Goal: Check status: Check status

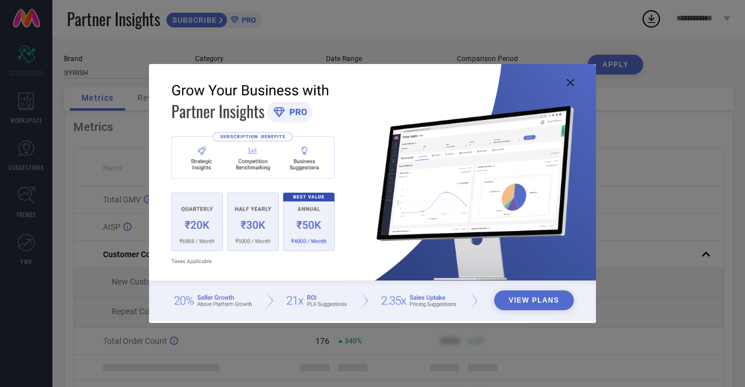
click at [570, 80] on icon at bounding box center [570, 82] width 7 height 7
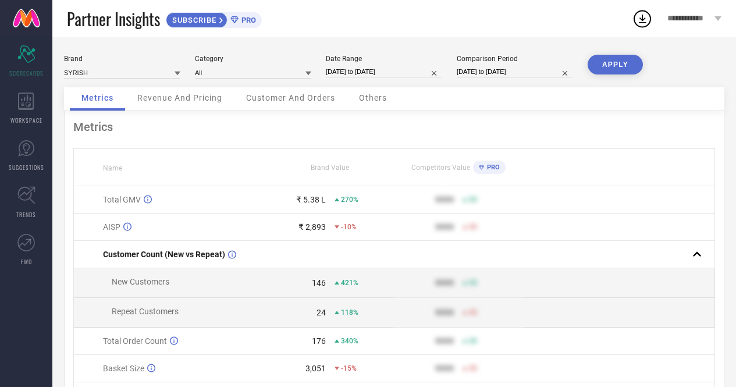
select select "8"
select select "2025"
select select "9"
select select "2025"
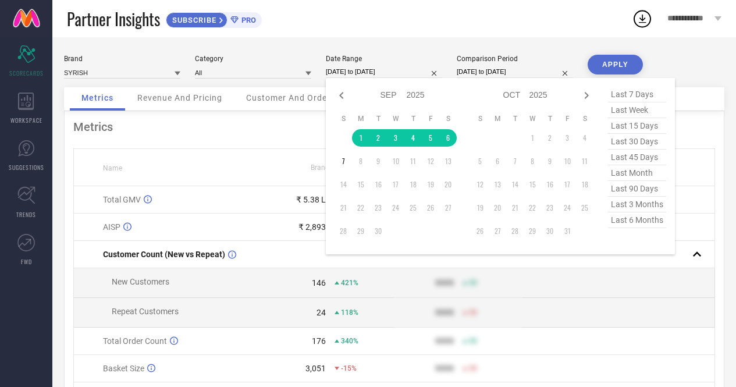
click at [364, 71] on input "[DATE] to [DATE]" at bounding box center [384, 72] width 116 height 12
click at [361, 136] on td "1" at bounding box center [360, 137] width 17 height 17
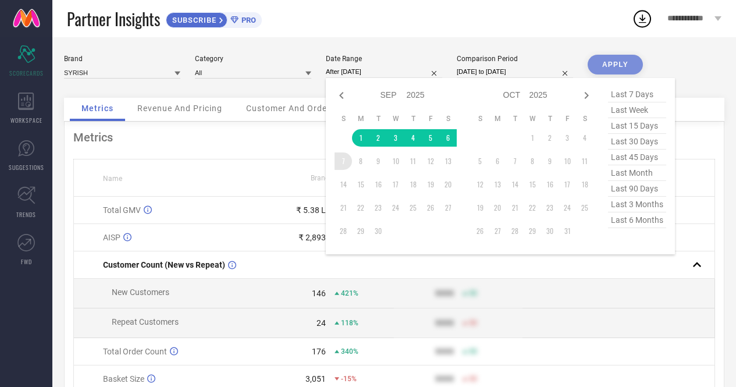
type input "[DATE] to [DATE]"
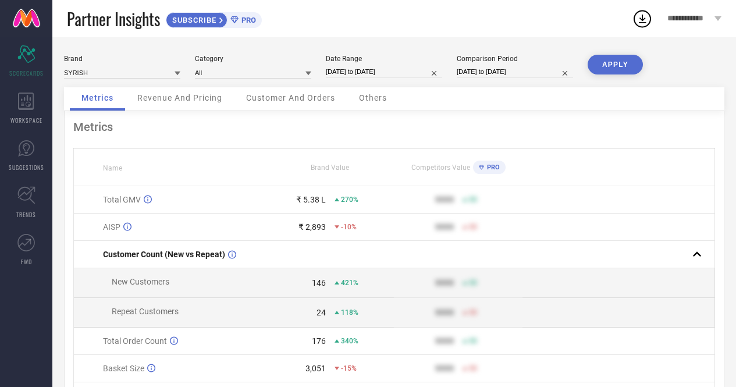
click at [604, 61] on button "APPLY" at bounding box center [615, 65] width 55 height 20
select select "7"
select select "2025"
select select "8"
select select "2025"
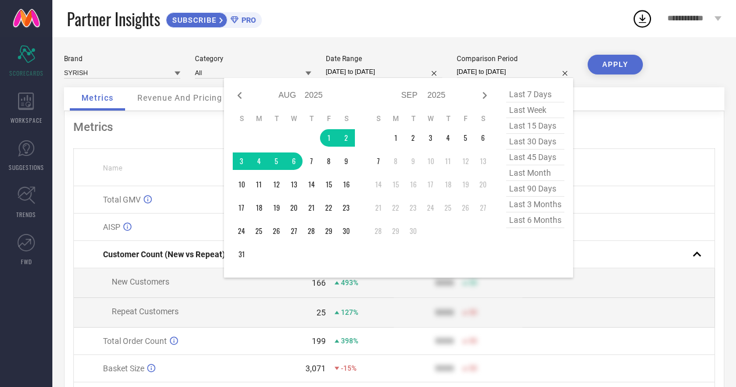
click at [517, 67] on input "[DATE] to [DATE]" at bounding box center [515, 72] width 116 height 12
click at [333, 137] on td "1" at bounding box center [328, 137] width 17 height 17
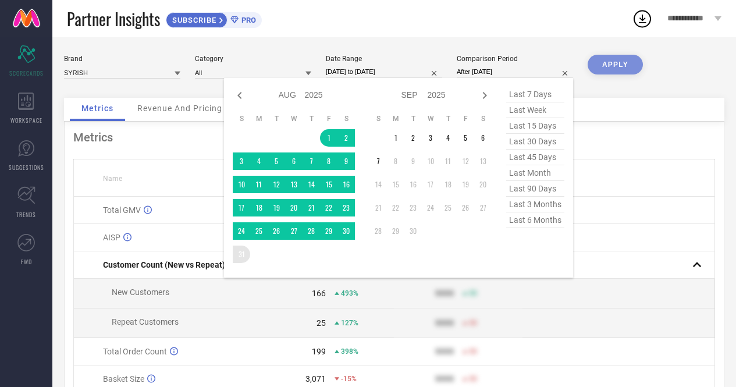
type input "[DATE] to [DATE]"
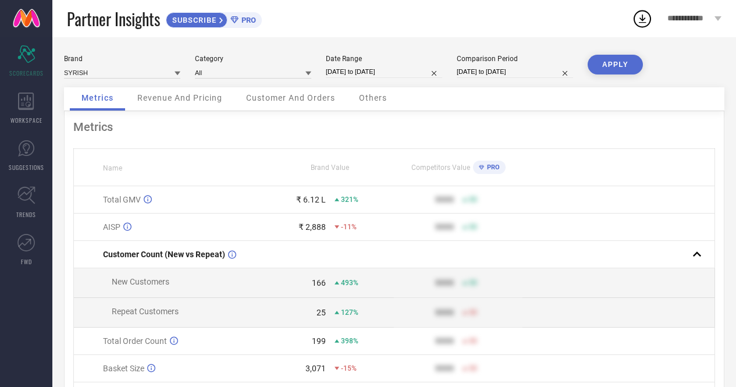
click at [611, 62] on button "APPLY" at bounding box center [615, 65] width 55 height 20
select select "8"
select select "2025"
select select "9"
select select "2025"
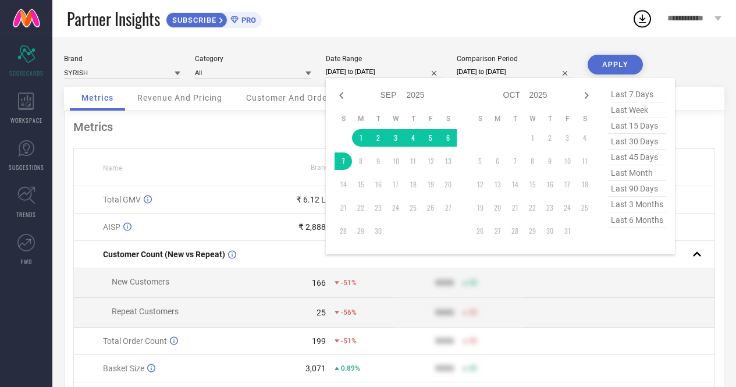
click at [367, 76] on input "[DATE] to [DATE]" at bounding box center [384, 72] width 116 height 12
click at [340, 94] on icon at bounding box center [342, 95] width 14 height 14
select select "7"
select select "2025"
select select "8"
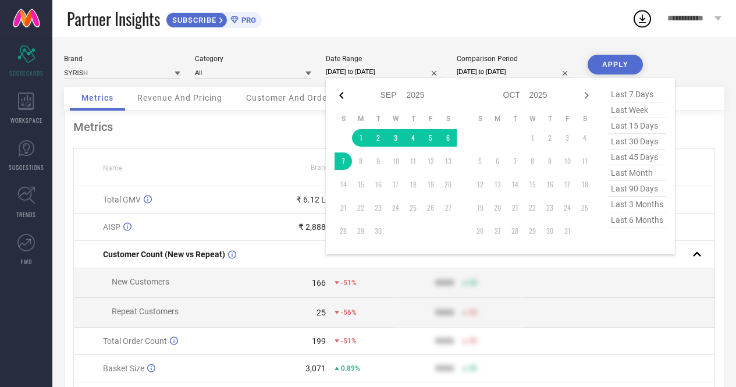
select select "2025"
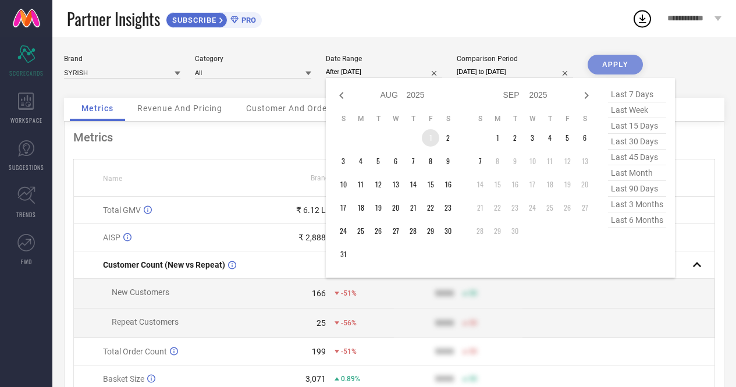
click at [425, 137] on td "1" at bounding box center [430, 137] width 17 height 17
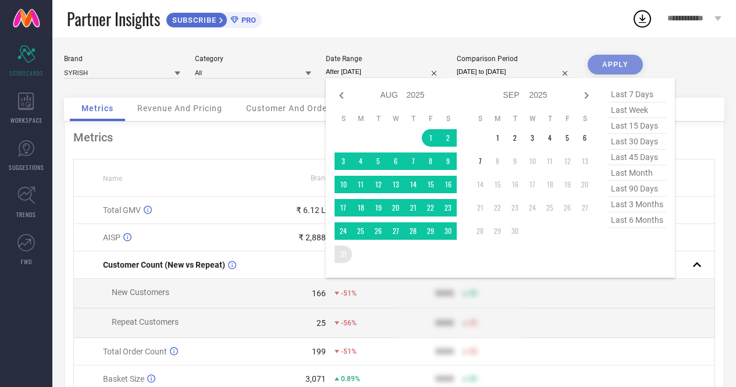
type input "[DATE] to [DATE]"
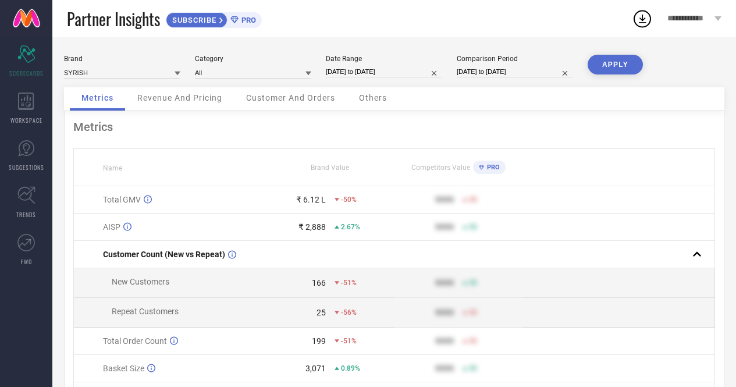
click at [608, 65] on button "APPLY" at bounding box center [615, 65] width 55 height 20
select select "7"
select select "2025"
select select "8"
select select "2025"
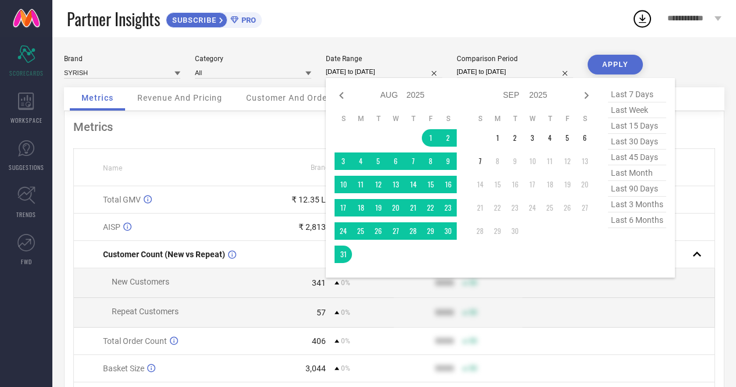
click at [384, 68] on input "[DATE] to [DATE]" at bounding box center [384, 72] width 116 height 12
click at [339, 94] on icon at bounding box center [342, 95] width 14 height 14
select select "6"
select select "2025"
select select "7"
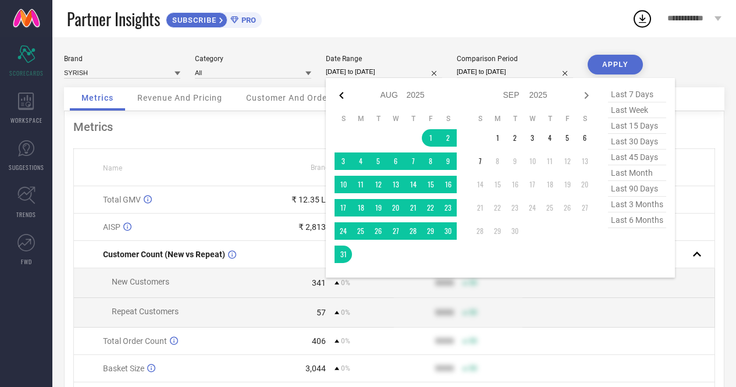
select select "2025"
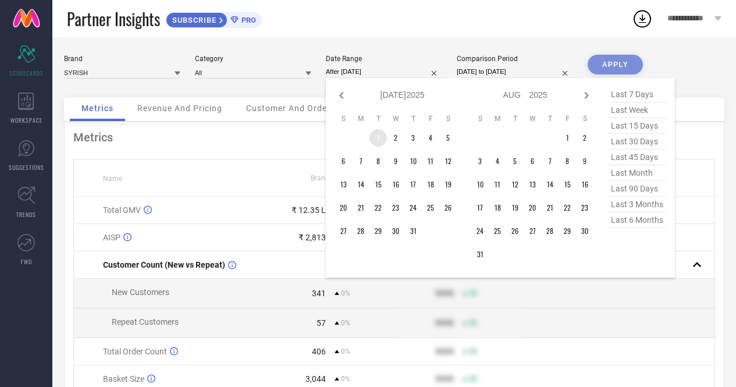
click at [377, 137] on td "1" at bounding box center [378, 137] width 17 height 17
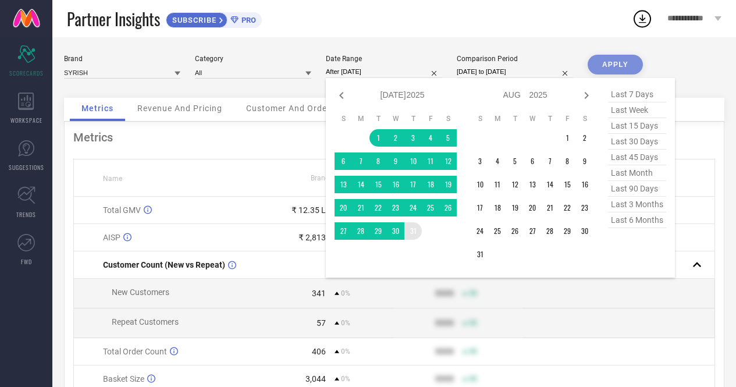
type input "[DATE] to [DATE]"
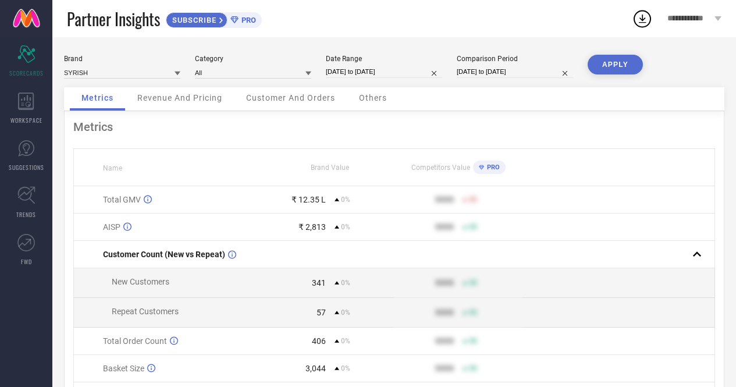
click at [617, 70] on button "APPLY" at bounding box center [615, 65] width 55 height 20
